Goal: Information Seeking & Learning: Find specific page/section

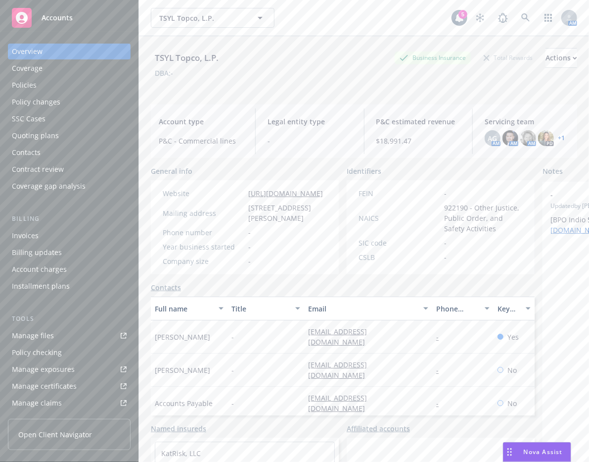
click at [94, 332] on link "Manage files" at bounding box center [69, 336] width 123 height 16
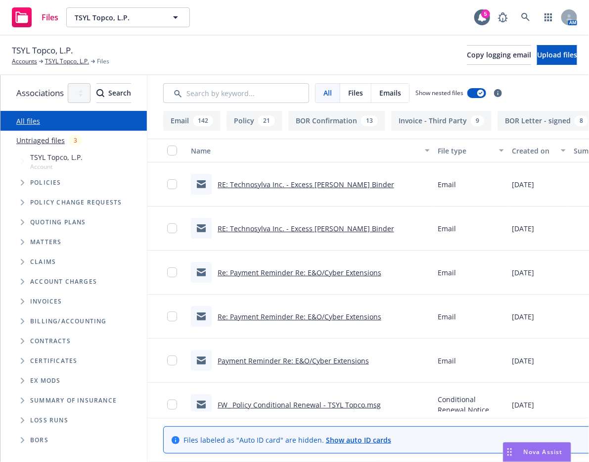
click at [24, 184] on icon "Tree Example" at bounding box center [23, 183] width 4 height 6
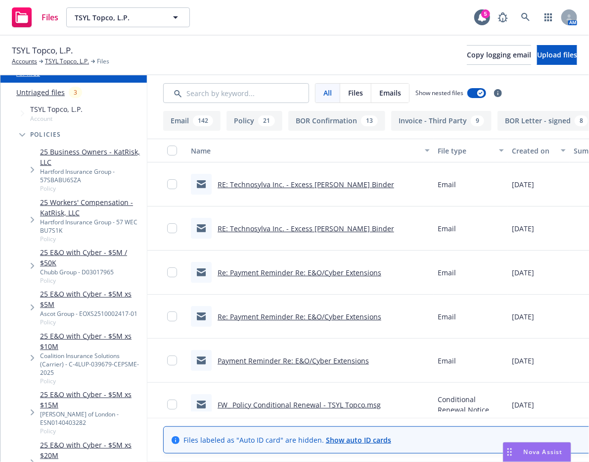
scroll to position [54, 0]
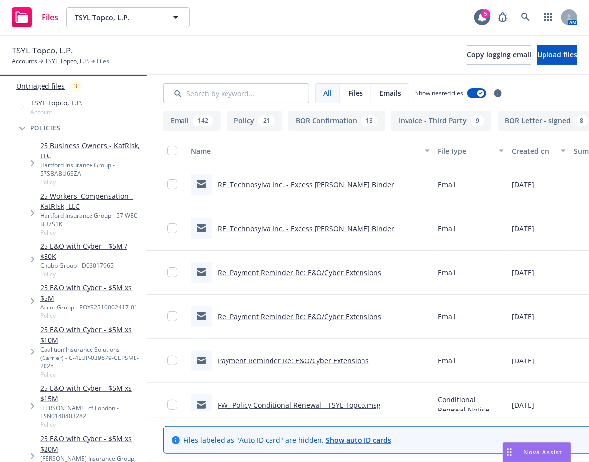
click at [104, 240] on div "25 E&O with Cyber - $5M / $50K Chubb Group - D03017965 Policy" at bounding box center [91, 259] width 103 height 38
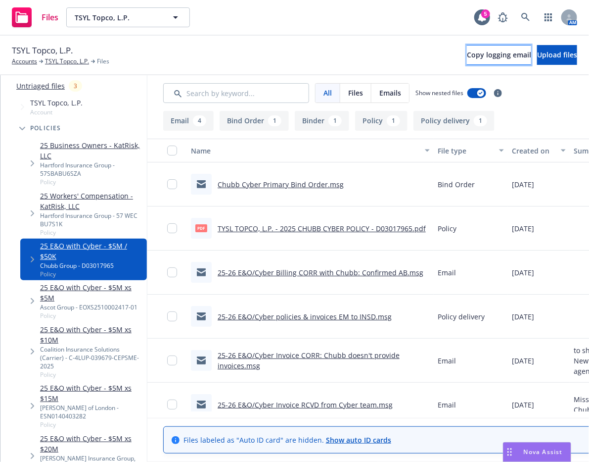
click at [475, 60] on button "Copy logging email" at bounding box center [499, 55] width 64 height 20
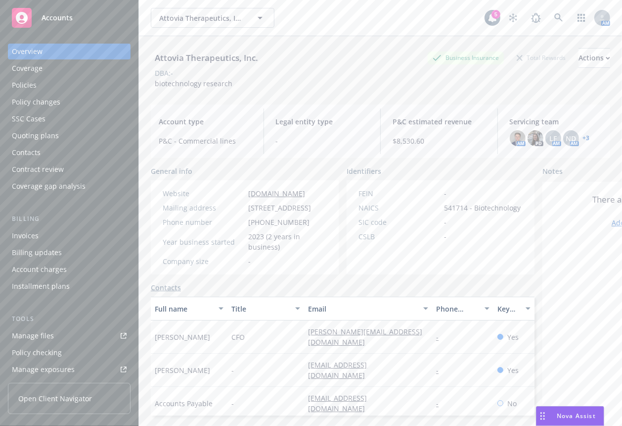
click at [83, 88] on div "Policies" at bounding box center [69, 85] width 115 height 16
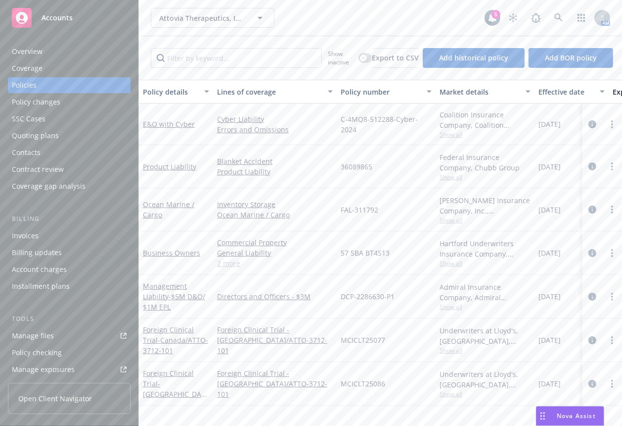
click at [59, 46] on div "Overview" at bounding box center [69, 52] width 115 height 16
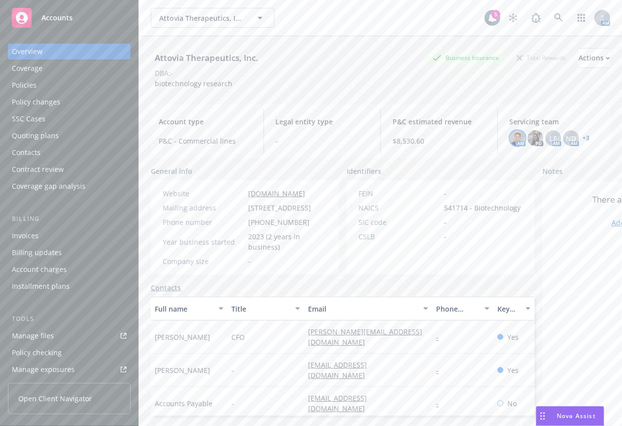
click at [512, 135] on img at bounding box center [518, 138] width 16 height 16
click at [546, 139] on div "LF" at bounding box center [554, 138] width 16 height 16
click at [566, 139] on span "ND" at bounding box center [571, 138] width 10 height 10
click at [583, 139] on link "+ 3" at bounding box center [586, 138] width 7 height 6
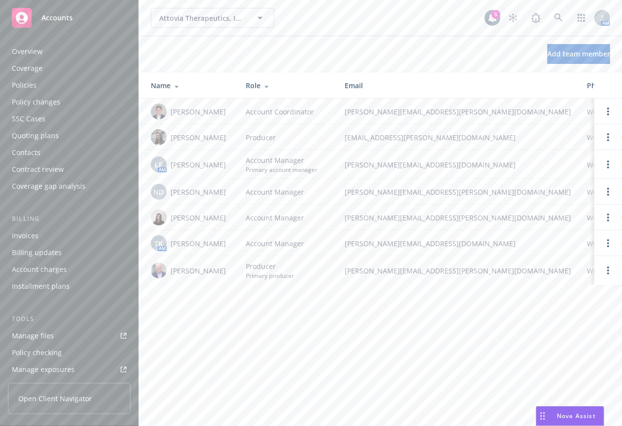
click at [48, 84] on div "Policies" at bounding box center [69, 85] width 115 height 16
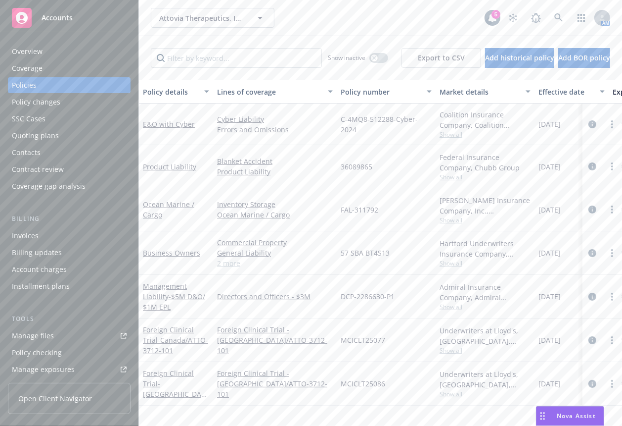
click at [77, 331] on link "Manage files" at bounding box center [69, 336] width 123 height 16
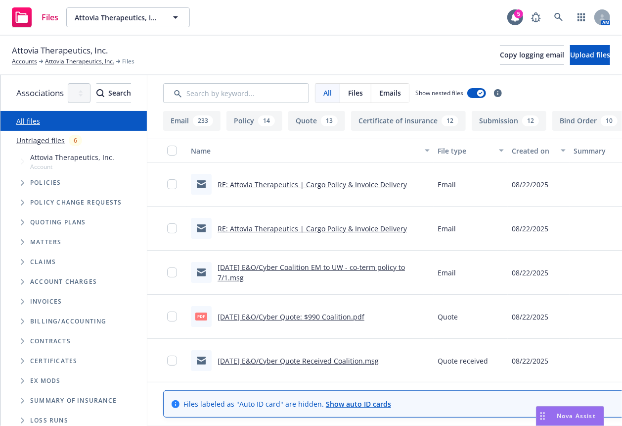
click at [33, 188] on div "Policies" at bounding box center [78, 183] width 137 height 20
click at [28, 184] on span "Tree Example" at bounding box center [22, 183] width 16 height 16
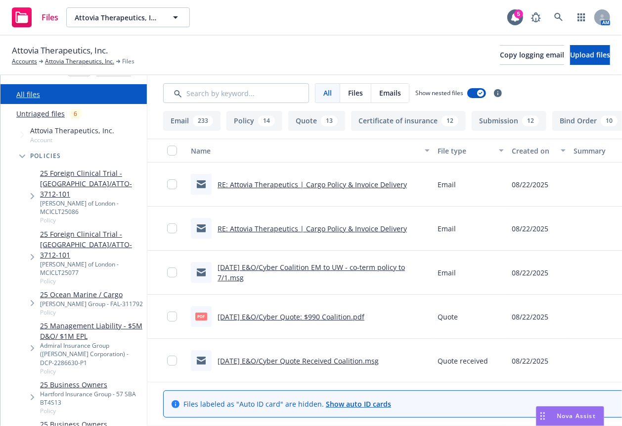
scroll to position [51, 0]
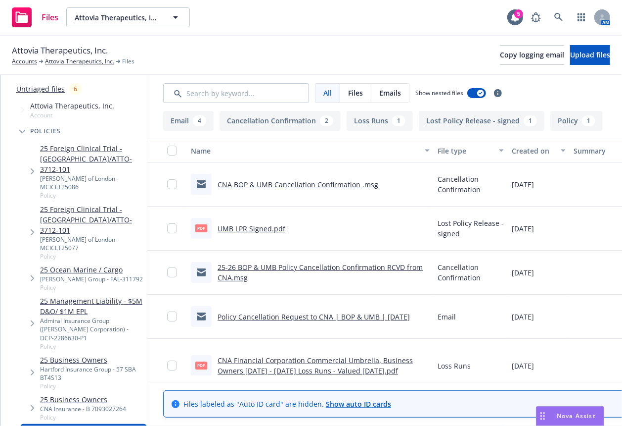
click at [89, 365] on div "Hartford Insurance Group - 57 SBA BT4S13" at bounding box center [91, 373] width 103 height 17
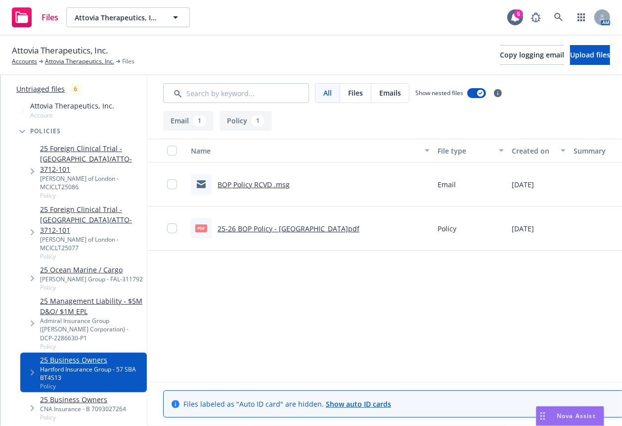
click at [333, 227] on link "25-26 BOP Policy - Hartford.pdf" at bounding box center [289, 228] width 142 height 9
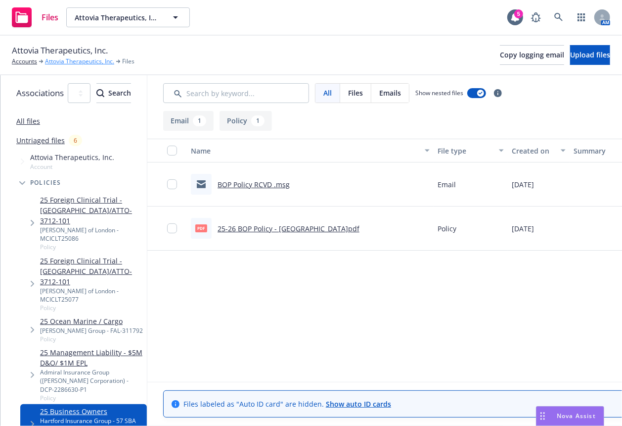
click at [86, 60] on link "Attovia Therapeutics, Inc." at bounding box center [79, 61] width 69 height 9
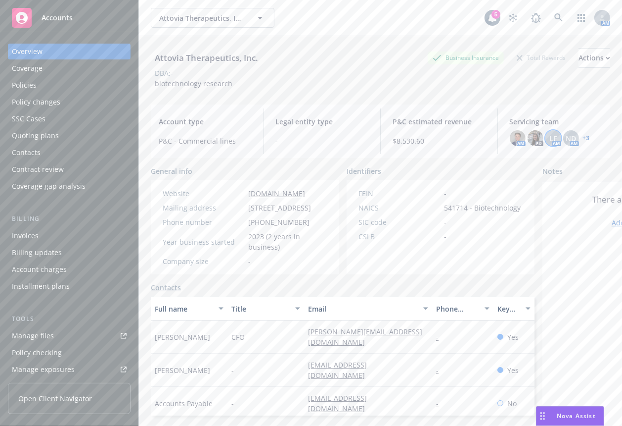
click at [550, 137] on span "LF" at bounding box center [553, 138] width 7 height 10
drag, startPoint x: 333, startPoint y: 76, endPoint x: 327, endPoint y: 72, distance: 6.9
click at [332, 76] on div "DBA: -" at bounding box center [381, 73] width 460 height 10
click at [549, 13] on link at bounding box center [559, 18] width 20 height 20
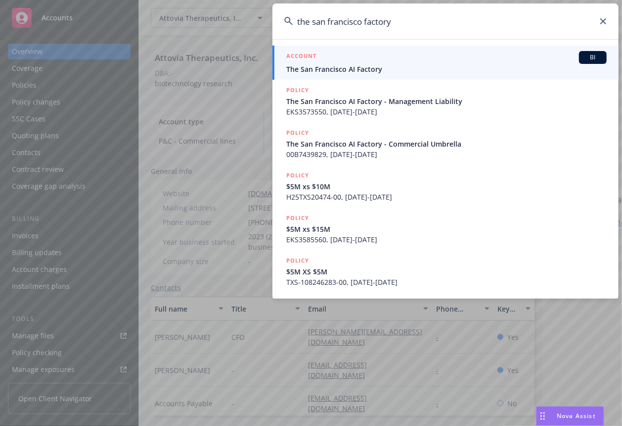
type input "the san francisco factory"
click at [437, 68] on span "The San Francisco AI Factory" at bounding box center [446, 69] width 321 height 10
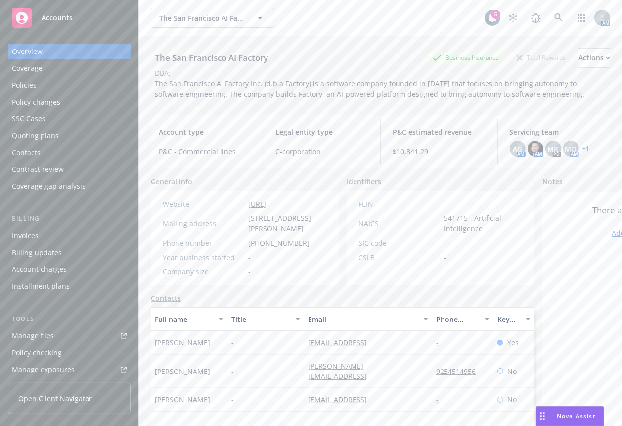
click at [228, 84] on span "The San Francisco AI Factory Inc. (d.b.a Factory) is a software company founded…" at bounding box center [370, 89] width 430 height 20
click at [51, 333] on div "Manage files" at bounding box center [33, 336] width 42 height 16
